Goal: Transaction & Acquisition: Purchase product/service

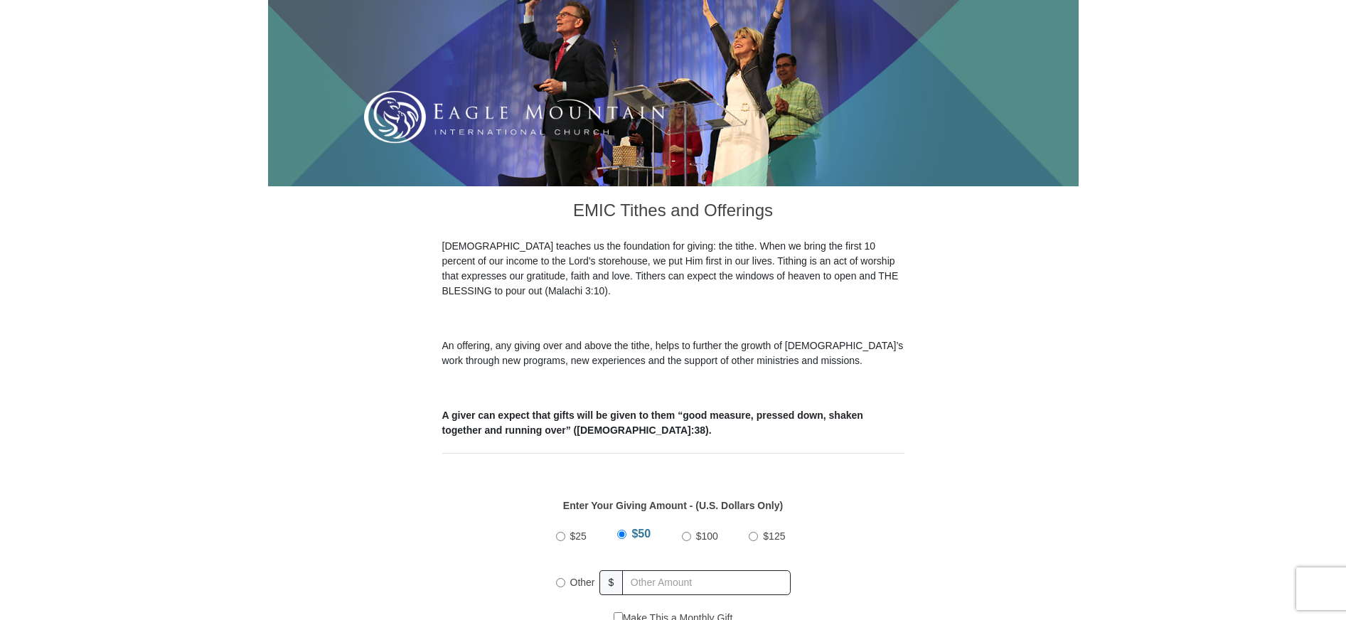
scroll to position [356, 0]
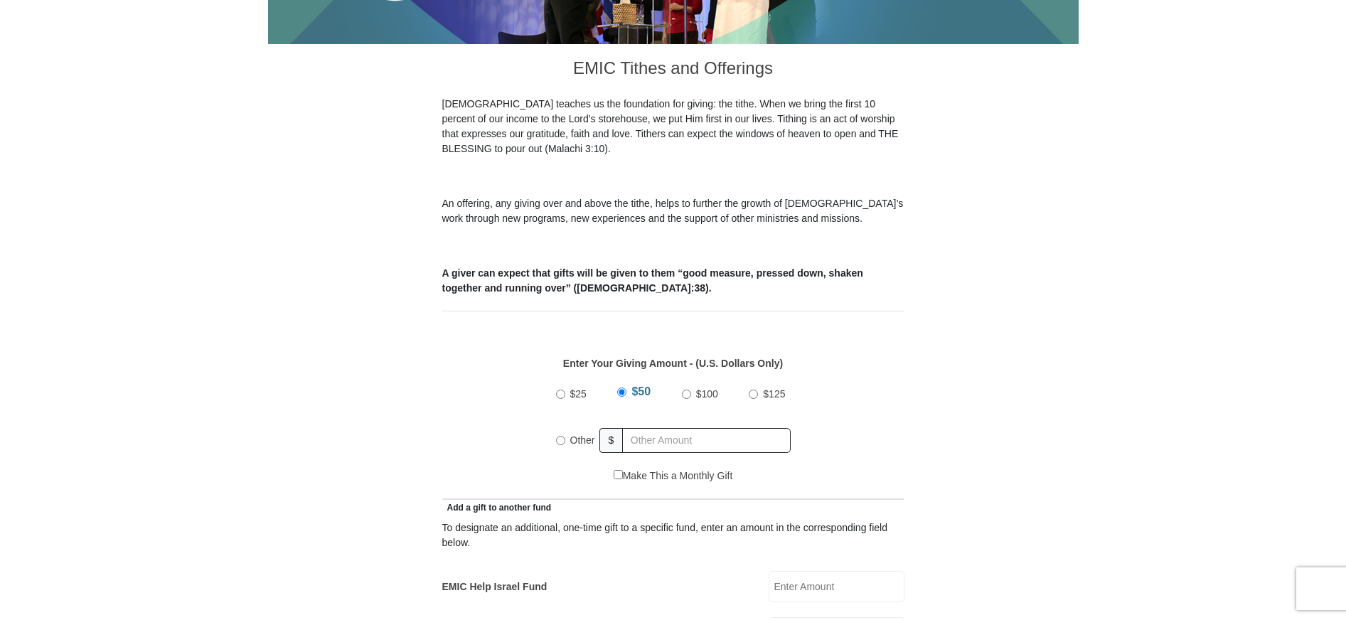
click at [563, 436] on input "Other" at bounding box center [560, 440] width 9 height 9
radio input "true"
click at [649, 428] on input "text" at bounding box center [709, 440] width 163 height 25
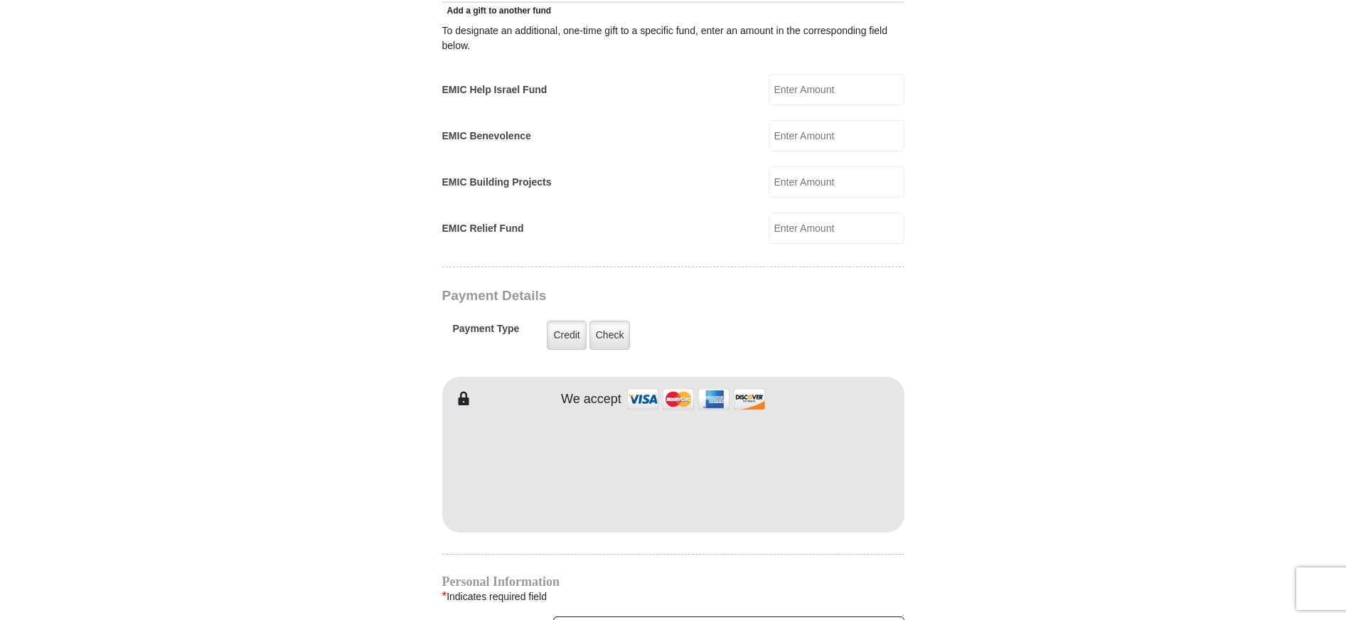
scroll to position [853, 0]
type input "285"
click at [601, 322] on label "Check" at bounding box center [610, 334] width 41 height 29
click at [0, 0] on input "Check" at bounding box center [0, 0] width 0 height 0
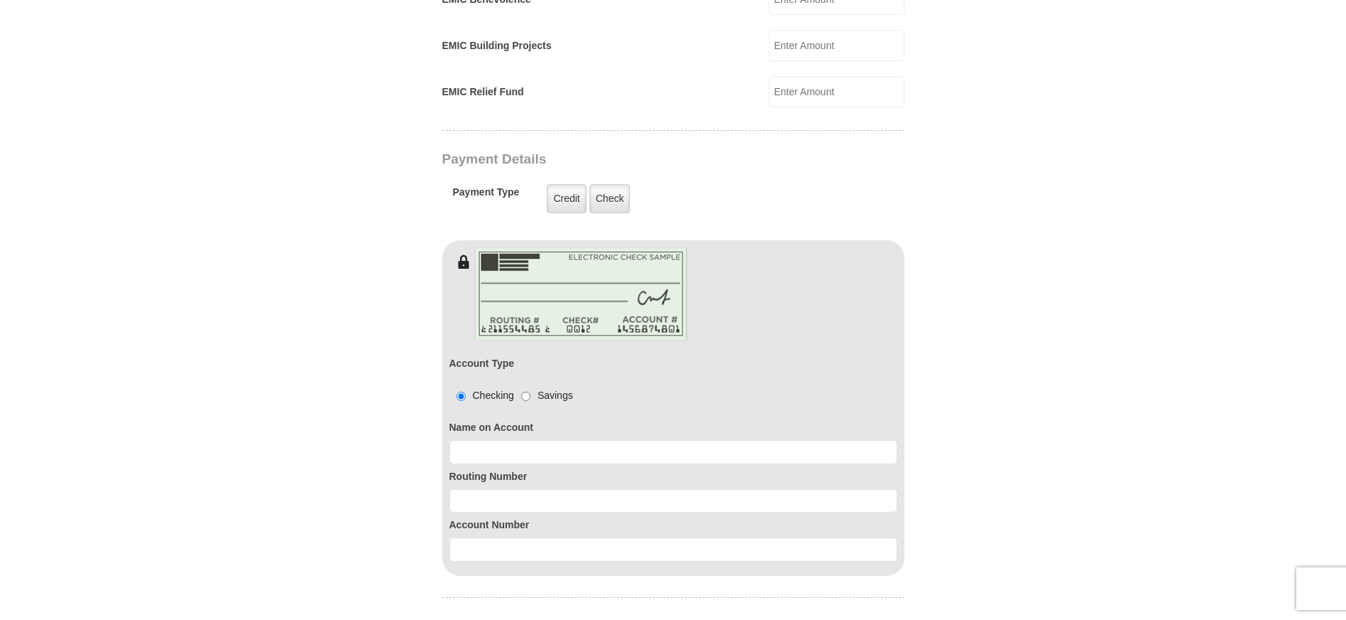
scroll to position [996, 0]
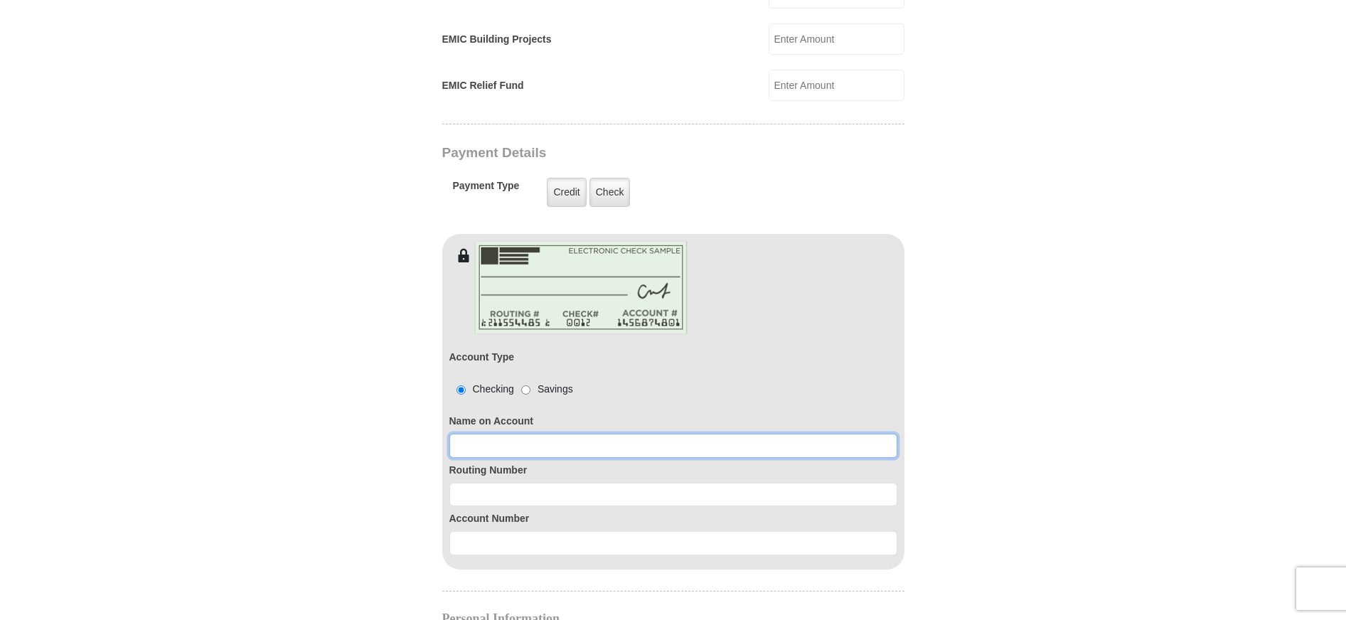
drag, startPoint x: 464, startPoint y: 422, endPoint x: 472, endPoint y: 438, distance: 18.1
click at [467, 434] on input at bounding box center [673, 446] width 448 height 24
type input "Harold A Meriam III and Virginia M Meriam"
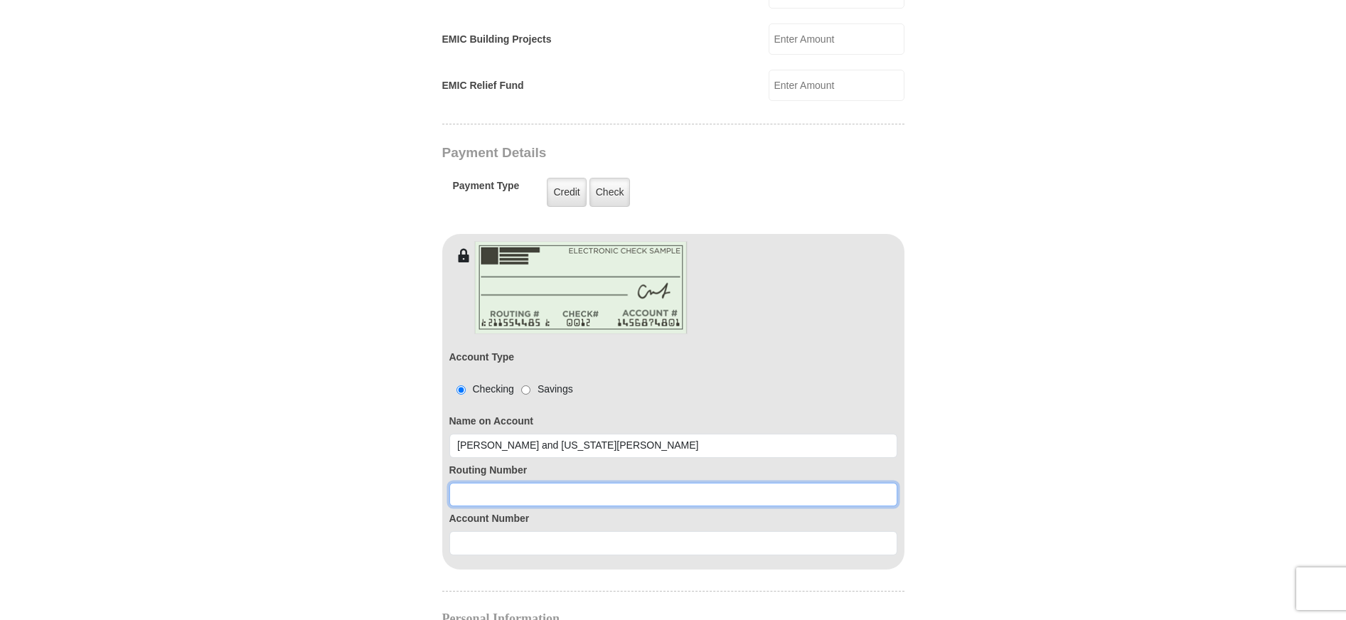
click at [503, 483] on input at bounding box center [673, 495] width 448 height 24
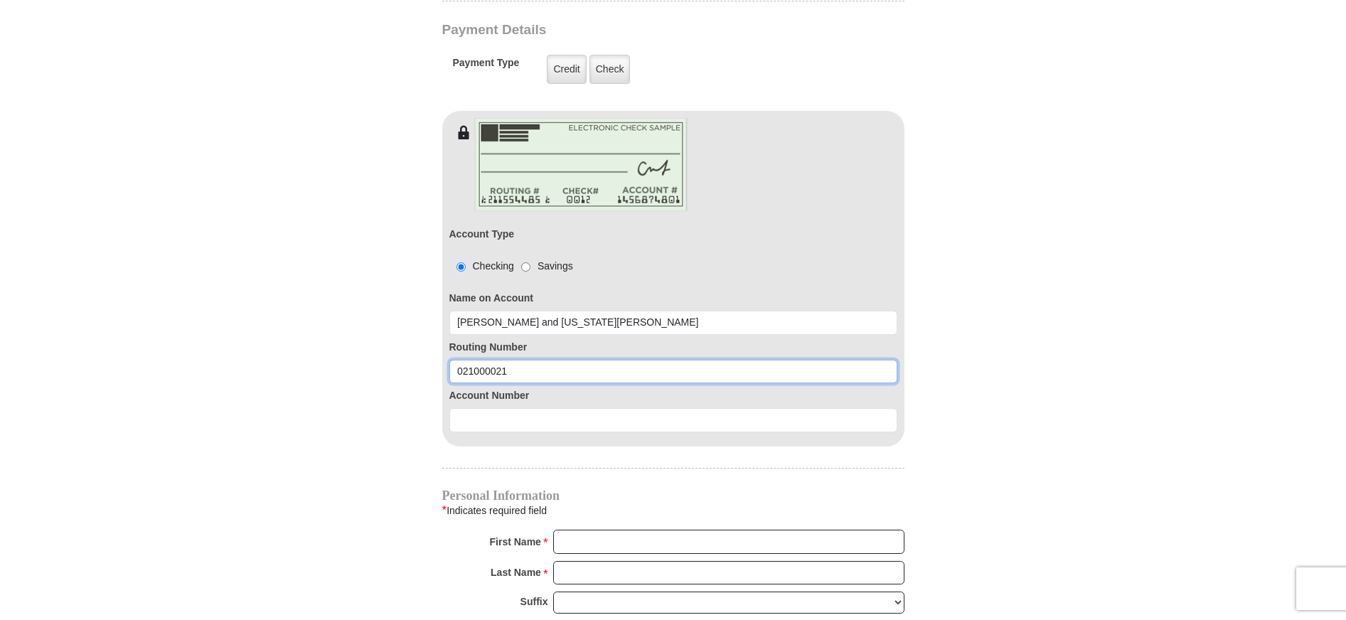
scroll to position [1138, 0]
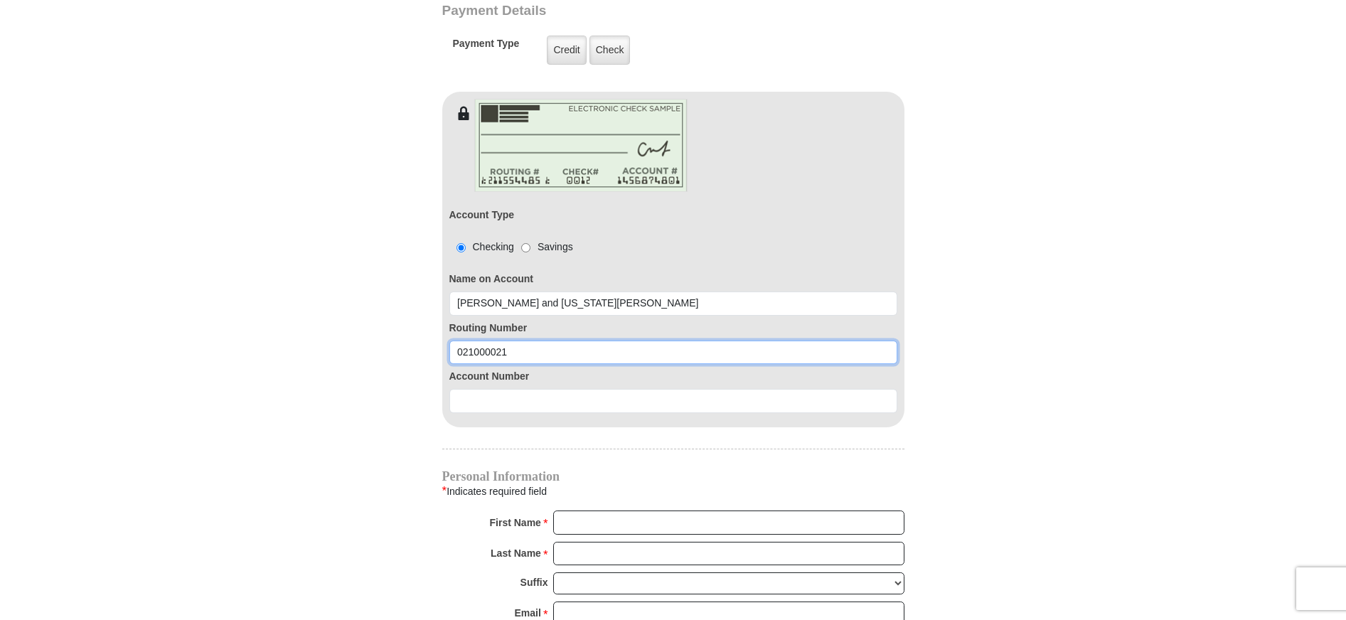
type input "021000021"
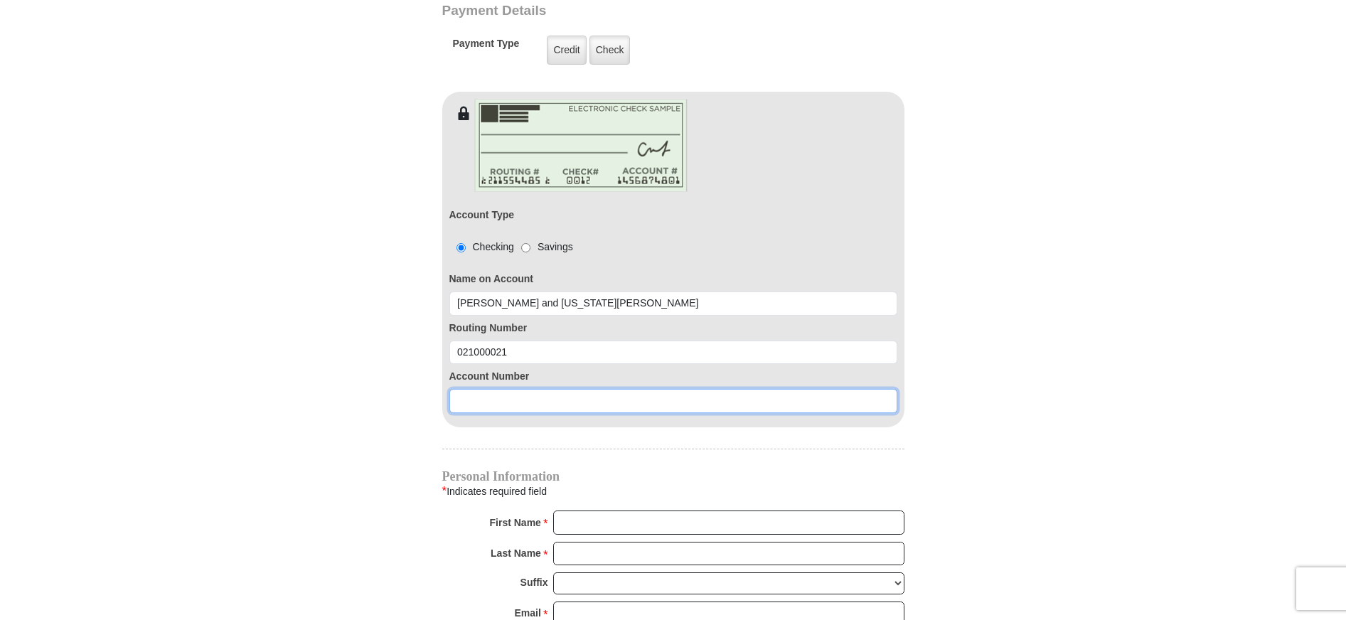
click at [479, 389] on input at bounding box center [673, 401] width 448 height 24
type input "985224534"
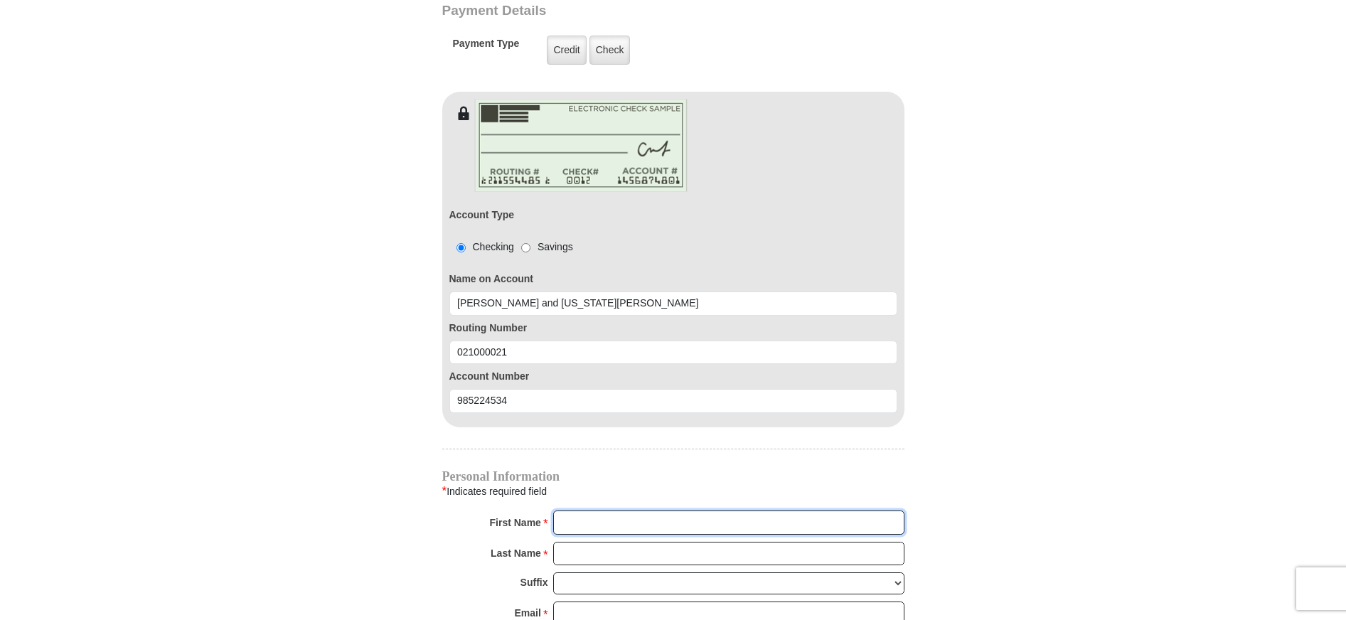
click at [578, 511] on input "First Name *" at bounding box center [728, 523] width 351 height 24
type input "Harold A"
click at [573, 542] on input "Last Name *" at bounding box center [728, 554] width 351 height 24
type input "Meriam"
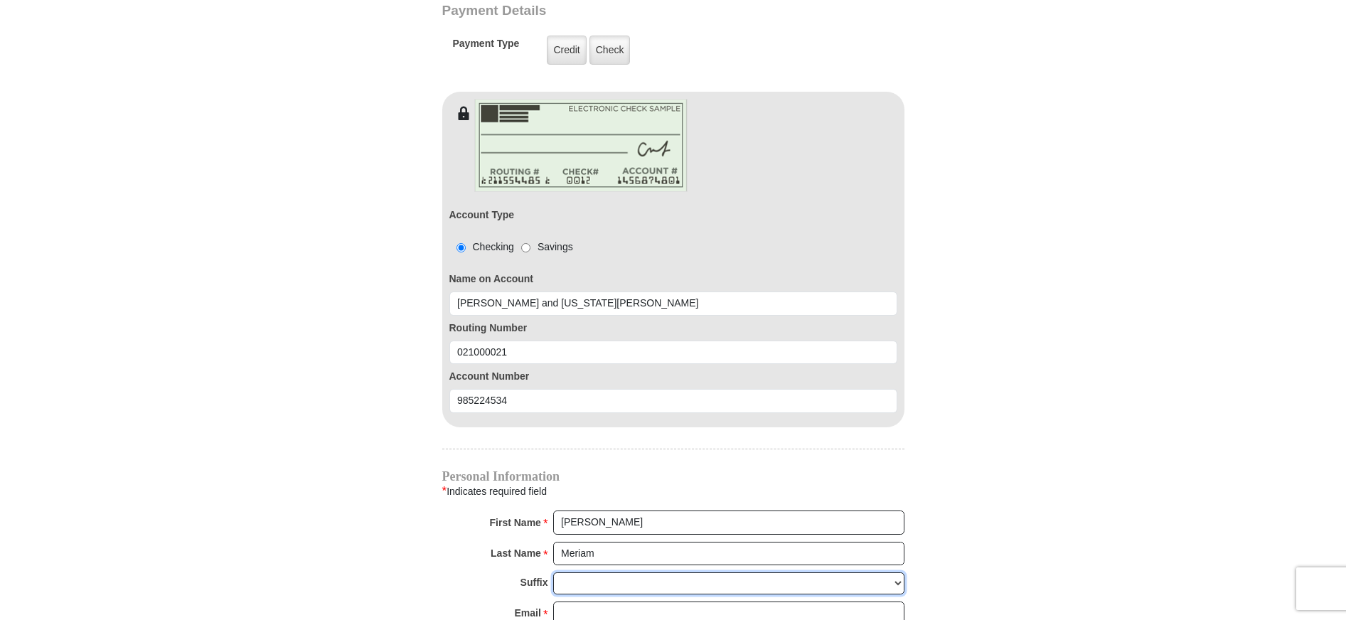
click at [582, 572] on select "Jr Sr I II III IV V VI" at bounding box center [728, 583] width 351 height 22
select select "III"
click at [553, 572] on select "Jr Sr I II III IV V VI" at bounding box center [728, 583] width 351 height 22
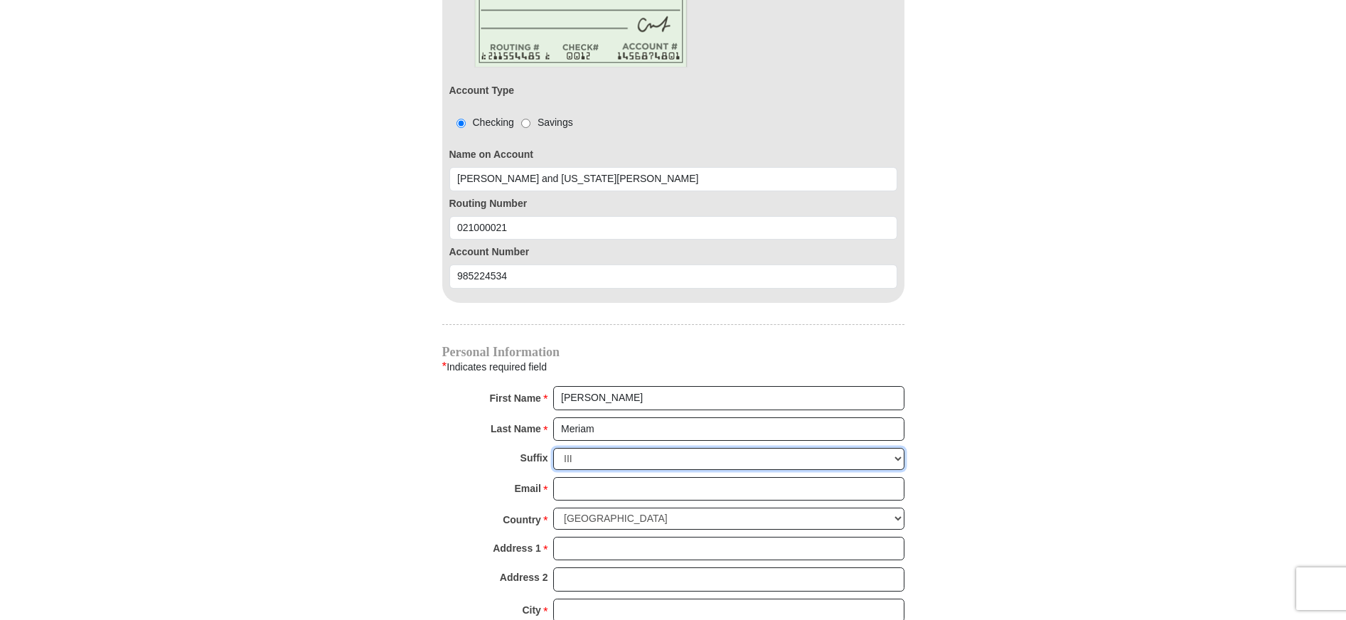
scroll to position [1280, 0]
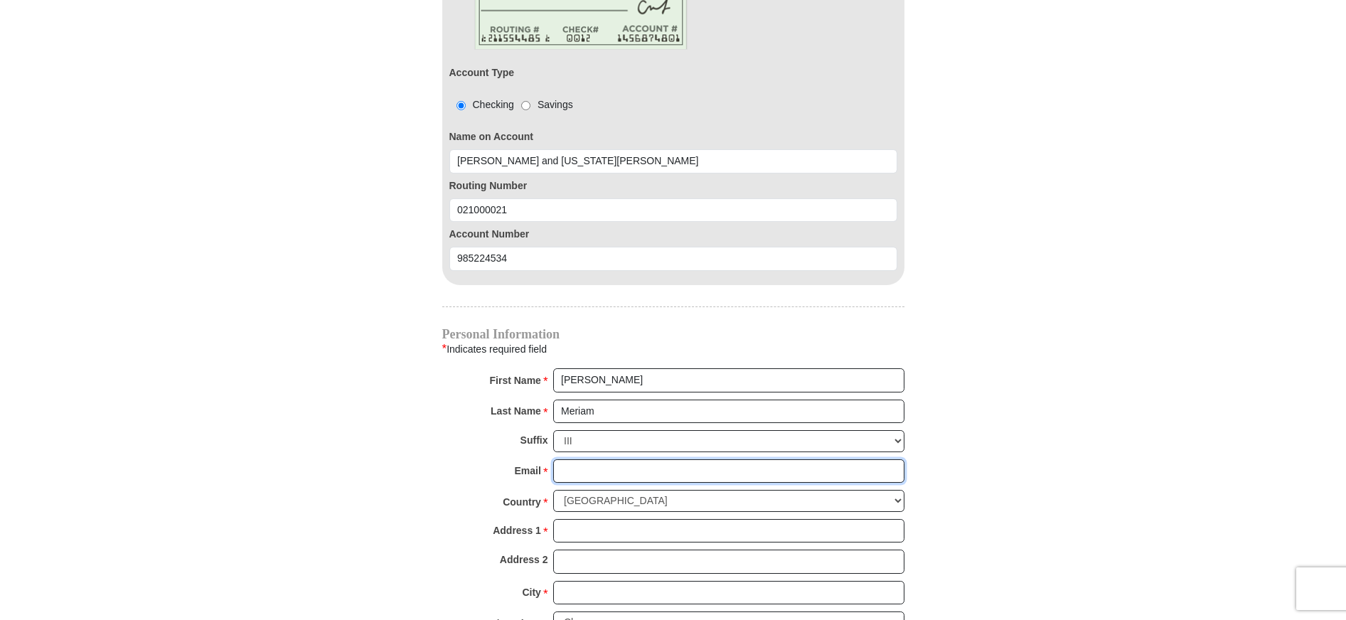
click at [565, 461] on input "Email *" at bounding box center [728, 471] width 351 height 24
type input "hmeriam3@gmail.com"
type input "3 Nassau Boulevard"
type input "Village of Garden City"
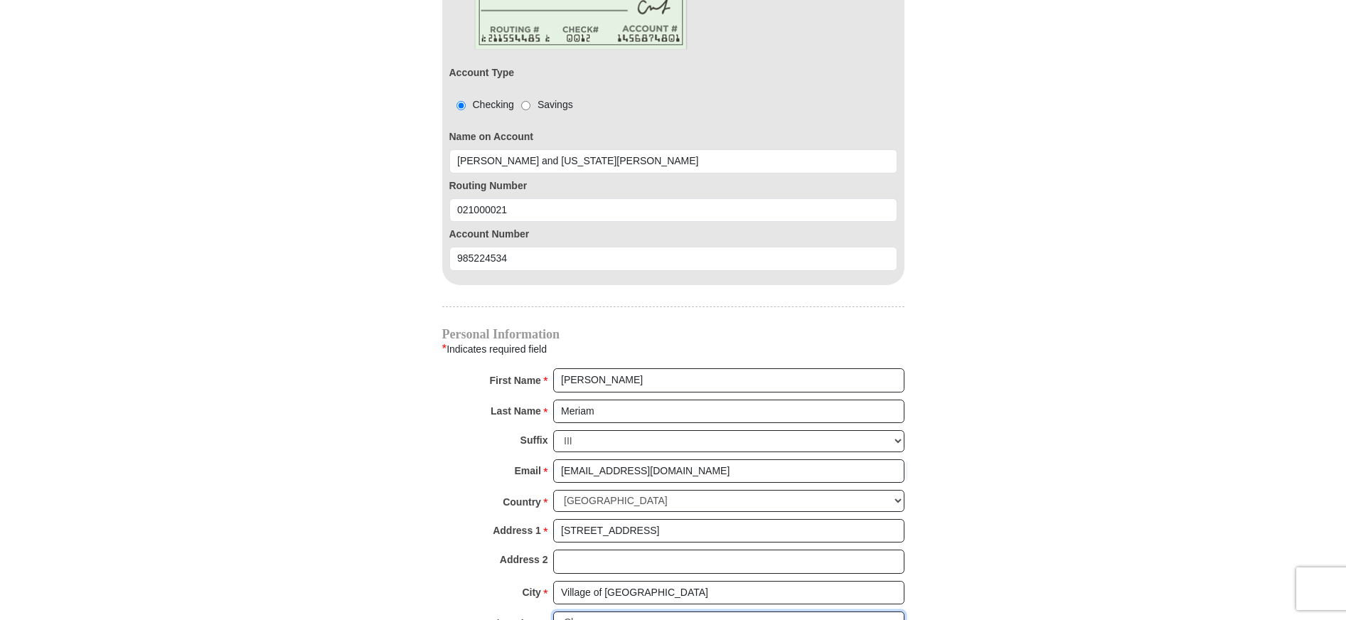
select select "NY"
type input "11530-5337"
type input "5166393402"
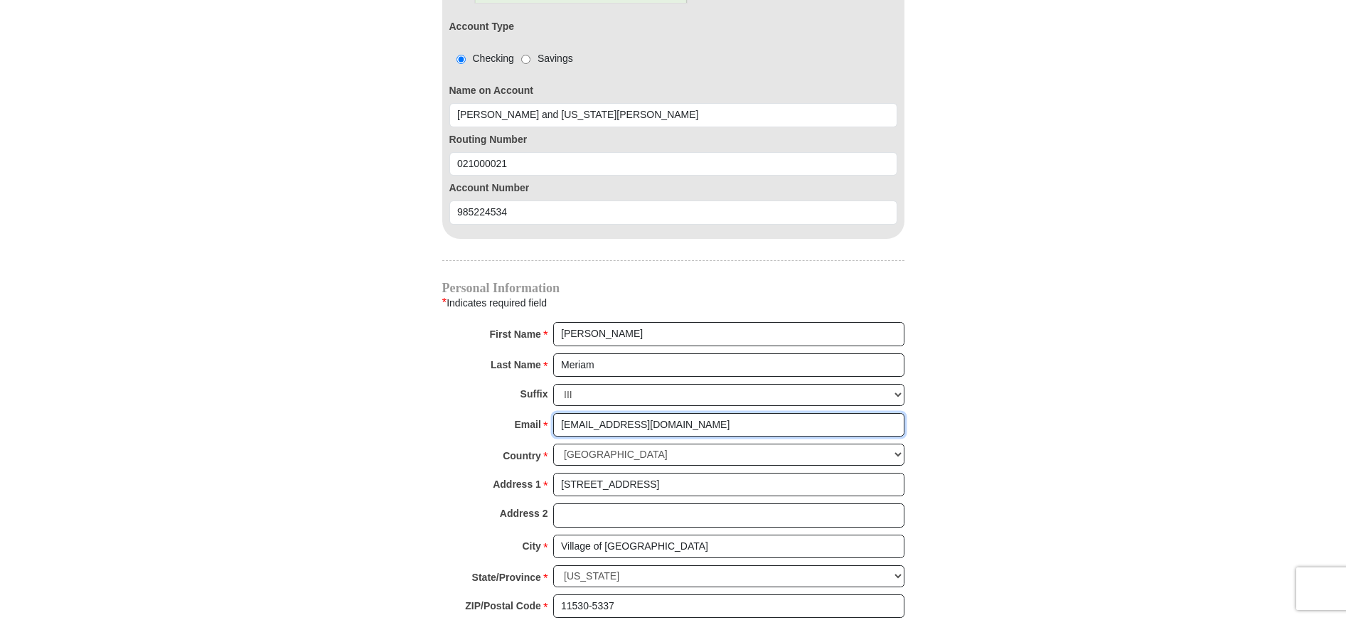
scroll to position [1351, 0]
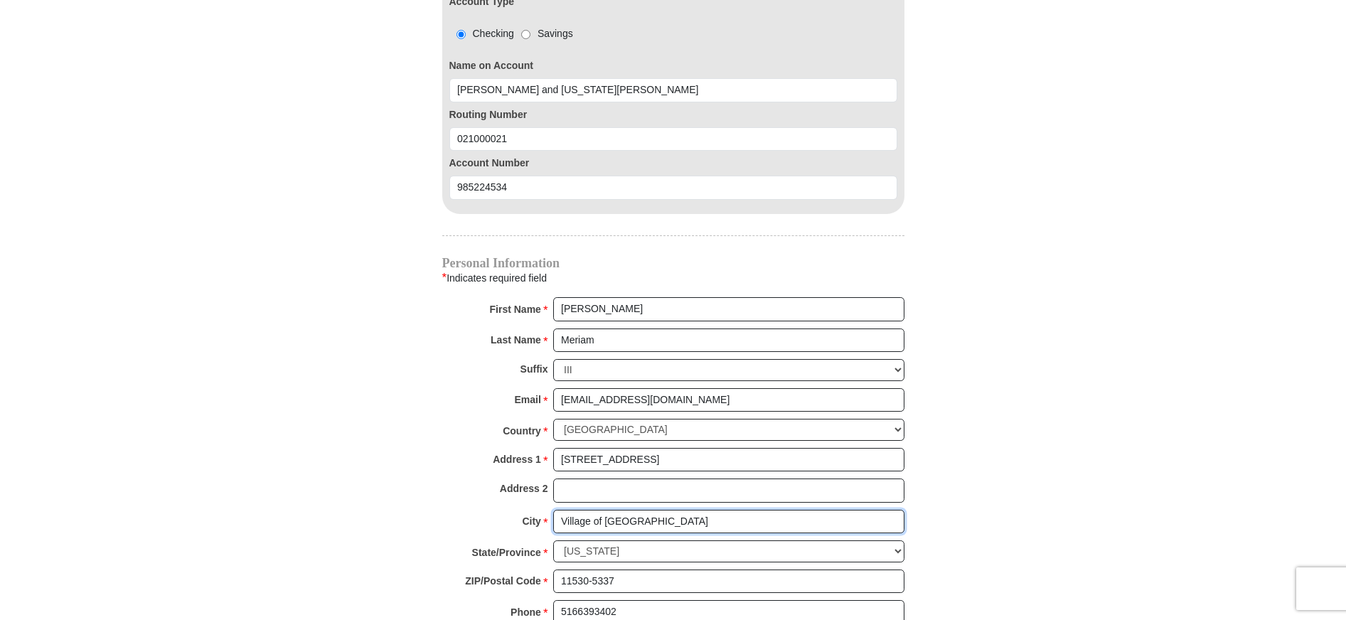
click at [560, 510] on input "Village of Garden City" at bounding box center [728, 522] width 351 height 24
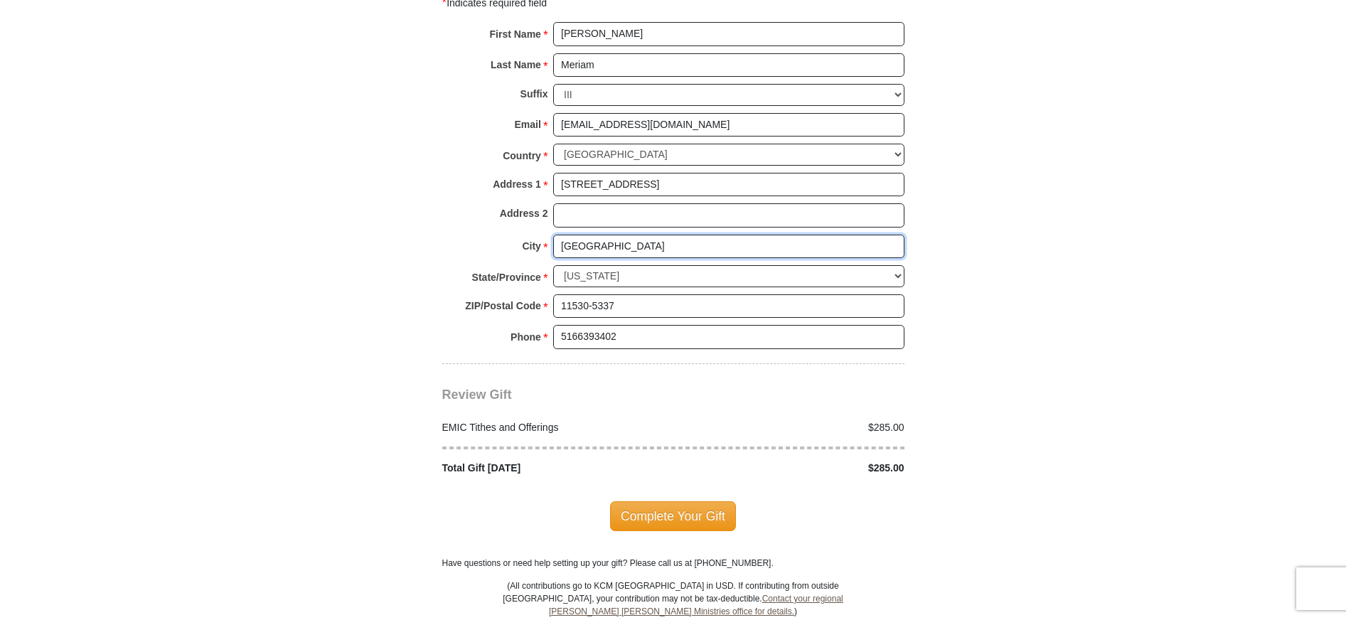
scroll to position [1636, 0]
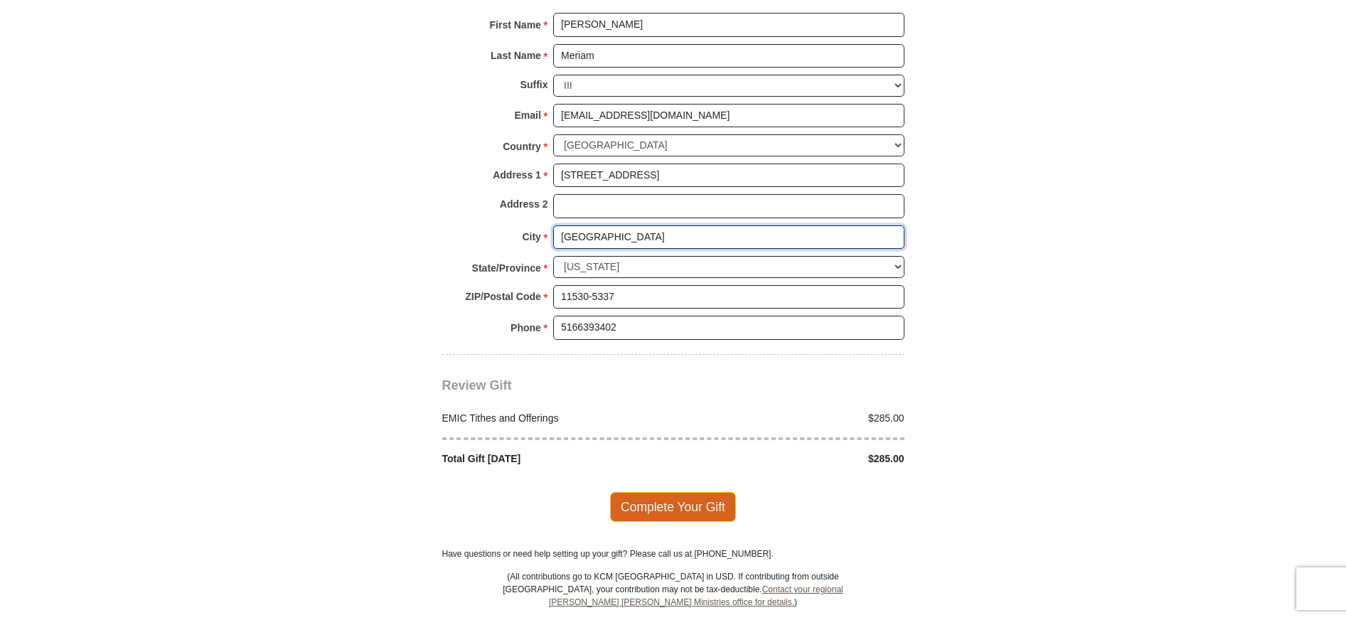
type input "Garden City"
click at [657, 492] on span "Complete Your Gift" at bounding box center [673, 507] width 126 height 30
